Goal: Navigation & Orientation: Find specific page/section

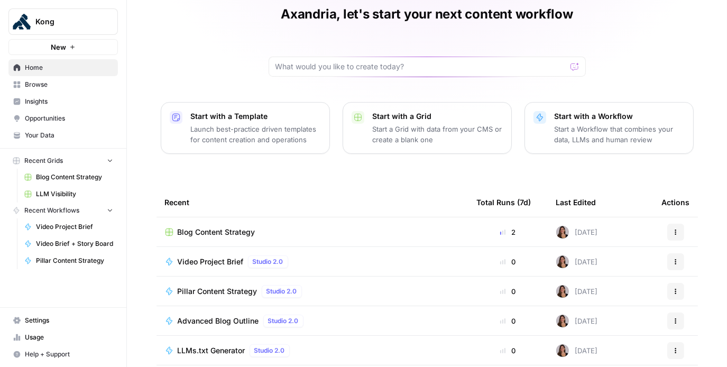
scroll to position [48, 0]
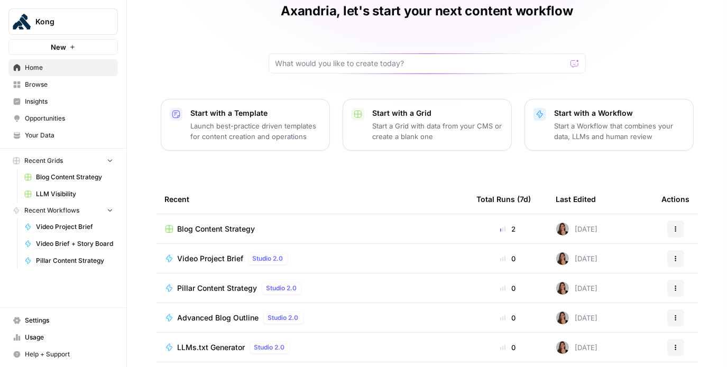
click at [92, 106] on link "Insights" at bounding box center [62, 101] width 109 height 17
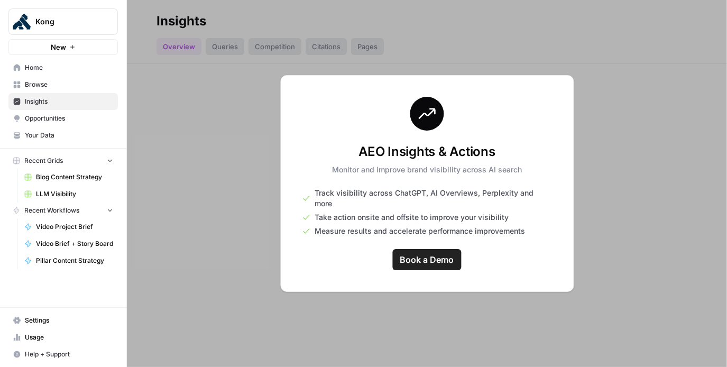
click at [292, 205] on div "AEO Insights & Actions Monitor and improve brand visibility across AI search Tr…" at bounding box center [426, 183] width 293 height 217
click at [67, 87] on span "Browse" at bounding box center [69, 85] width 88 height 10
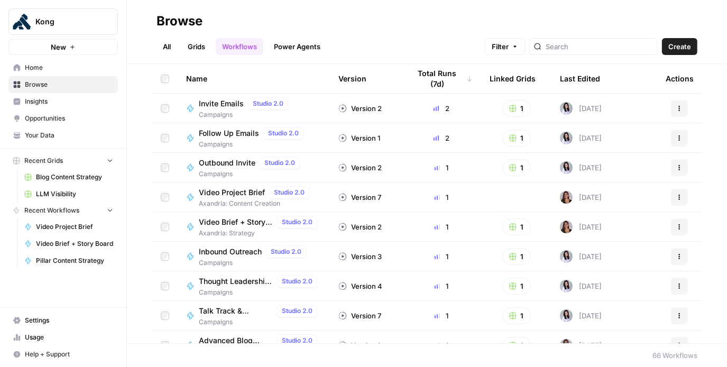
click at [66, 104] on span "Insights" at bounding box center [69, 102] width 88 height 10
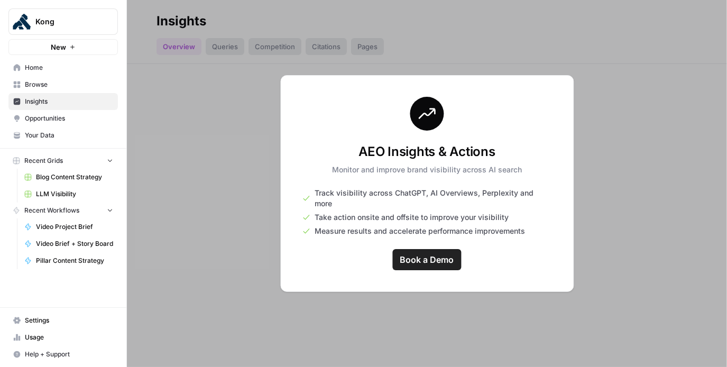
click at [68, 124] on link "Opportunities" at bounding box center [62, 118] width 109 height 17
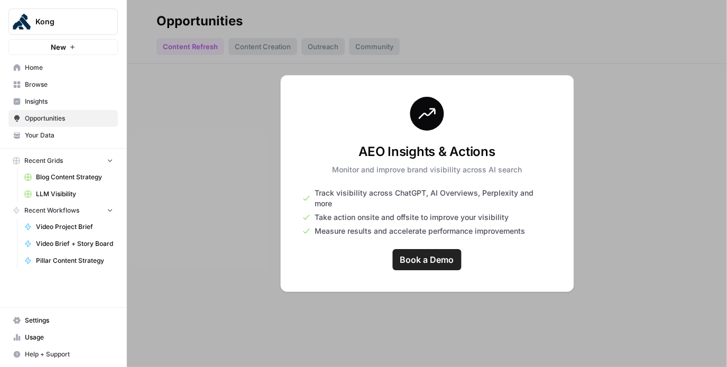
click at [66, 134] on span "Your Data" at bounding box center [69, 136] width 88 height 10
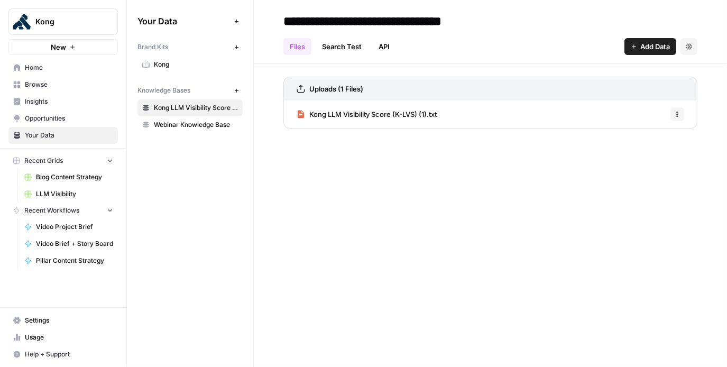
click at [68, 103] on span "Insights" at bounding box center [69, 102] width 88 height 10
